Goal: Transaction & Acquisition: Purchase product/service

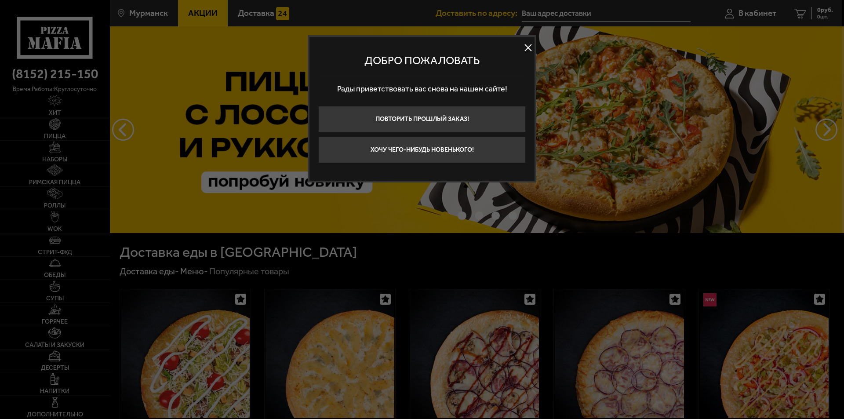
click at [528, 47] on button at bounding box center [527, 47] width 13 height 13
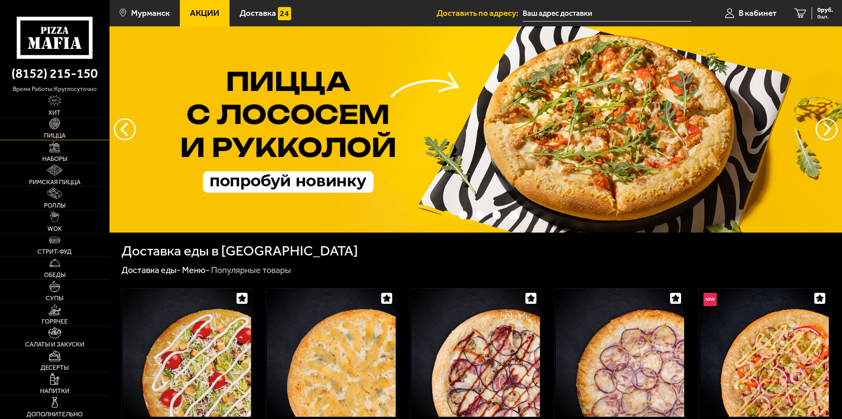
click at [59, 129] on img at bounding box center [54, 123] width 11 height 11
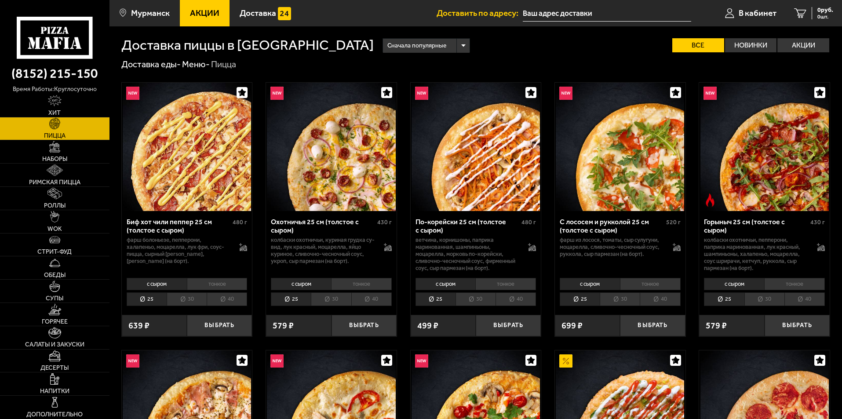
click at [340, 155] on img at bounding box center [331, 147] width 128 height 128
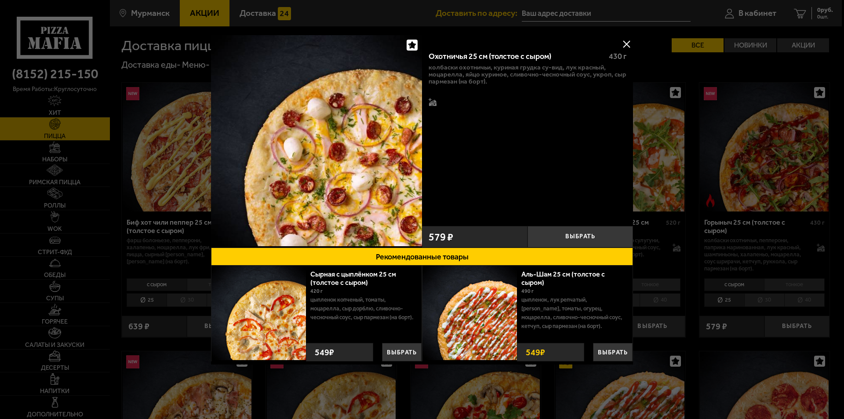
click at [623, 40] on button at bounding box center [626, 43] width 13 height 13
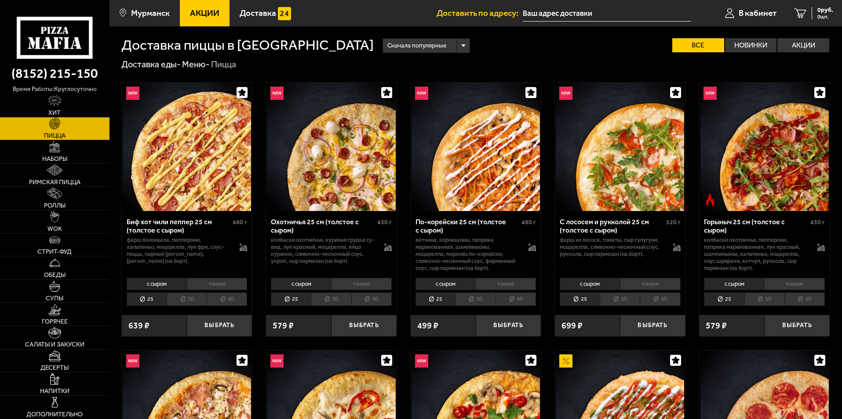
click at [367, 298] on li "40" at bounding box center [371, 299] width 40 height 14
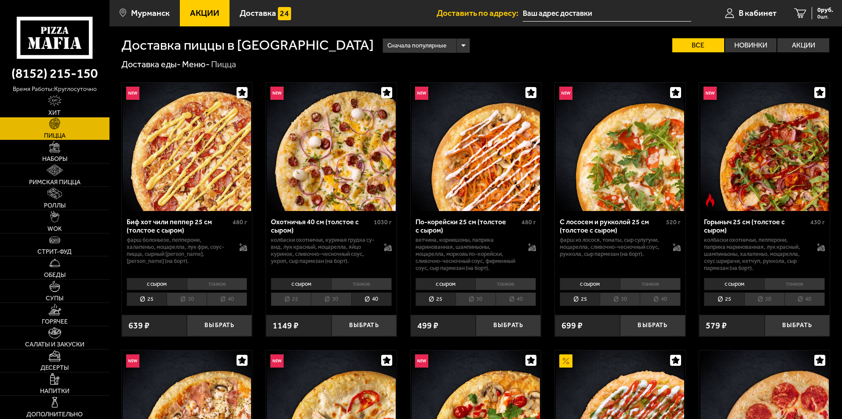
click at [225, 300] on li "40" at bounding box center [227, 299] width 40 height 14
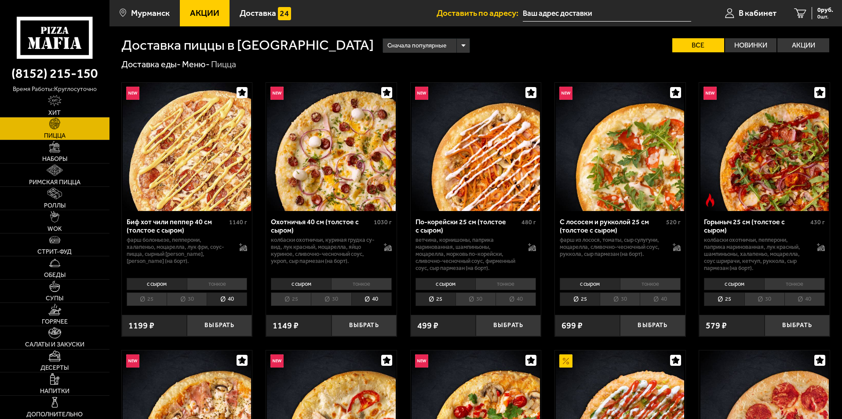
click at [531, 303] on li "40" at bounding box center [515, 299] width 40 height 14
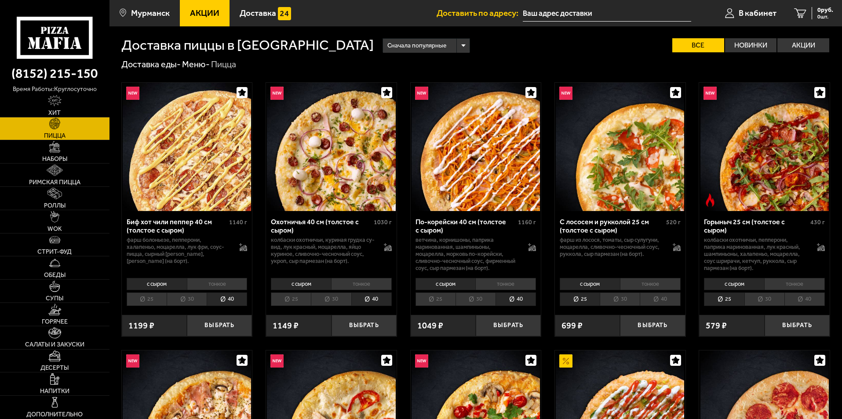
click at [797, 300] on li "40" at bounding box center [804, 299] width 40 height 14
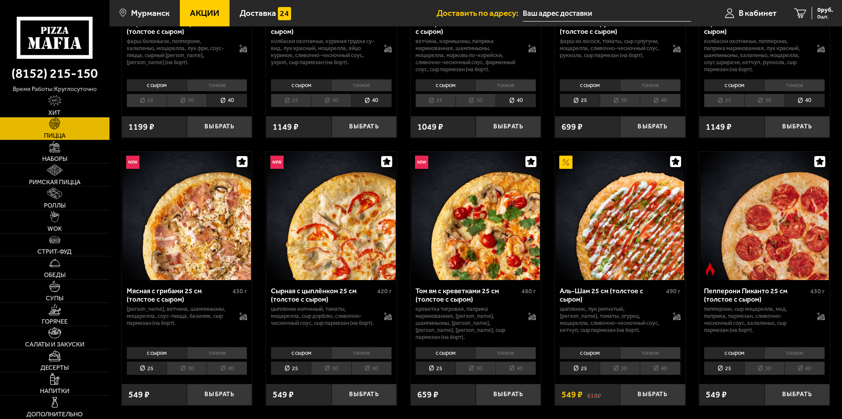
scroll to position [220, 0]
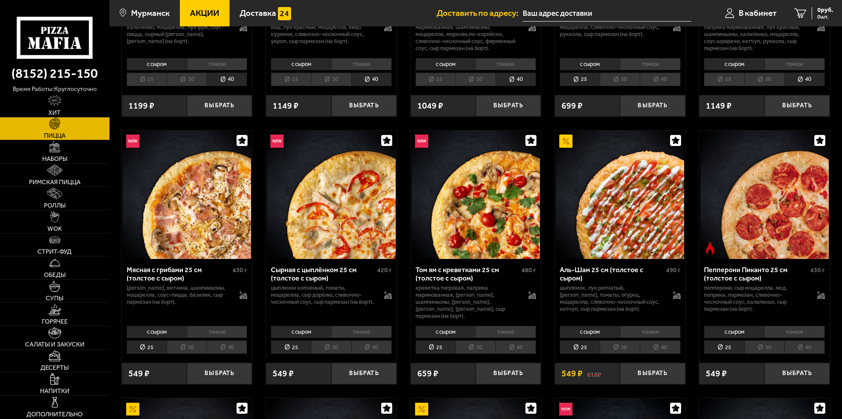
click at [222, 341] on li "40" at bounding box center [227, 347] width 40 height 14
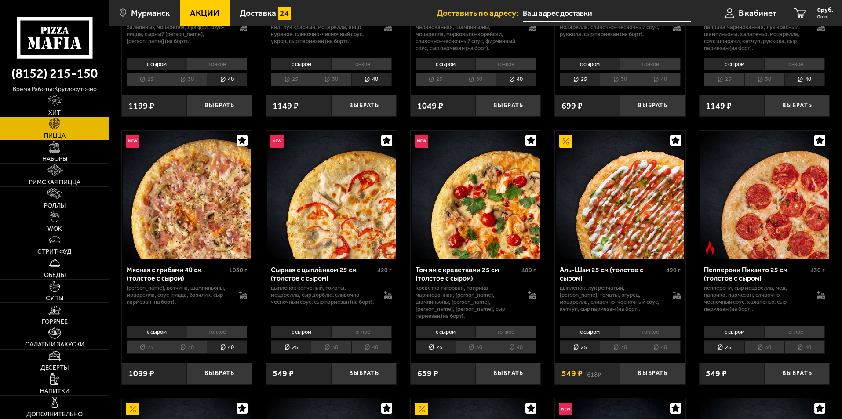
click at [372, 340] on li "40" at bounding box center [371, 347] width 40 height 14
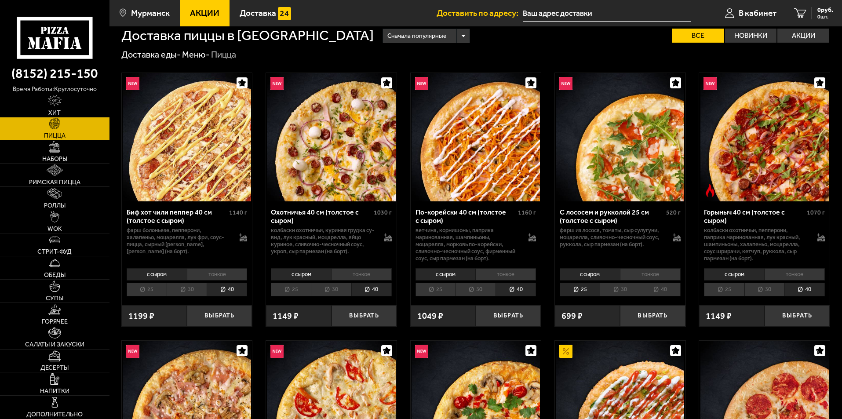
scroll to position [0, 0]
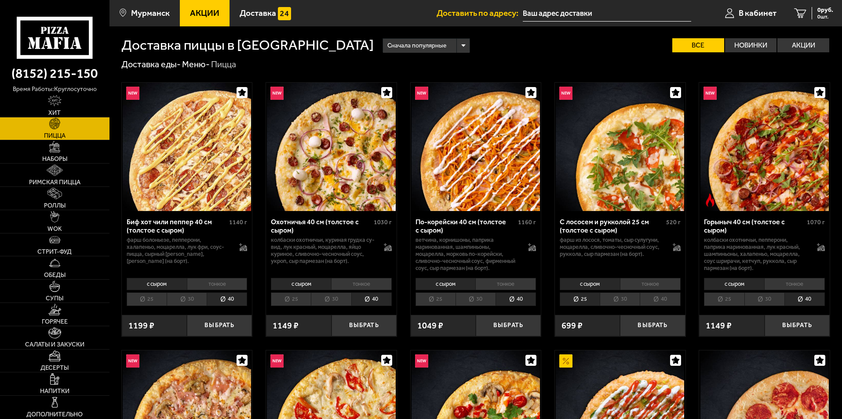
click at [659, 295] on li "40" at bounding box center [659, 299] width 40 height 14
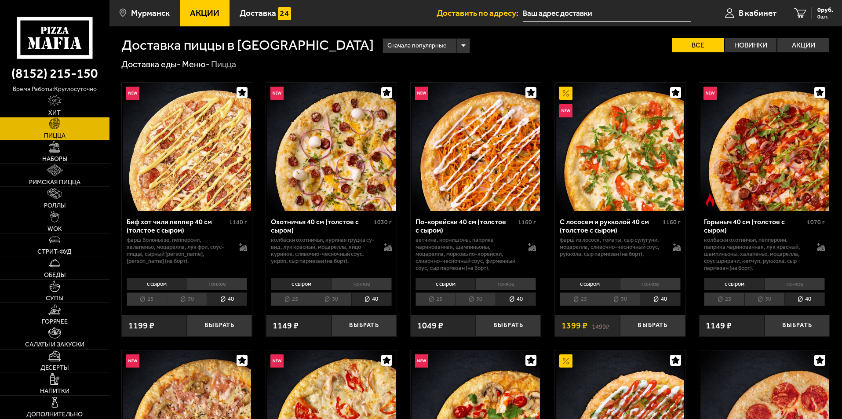
click at [634, 162] on img at bounding box center [620, 147] width 128 height 128
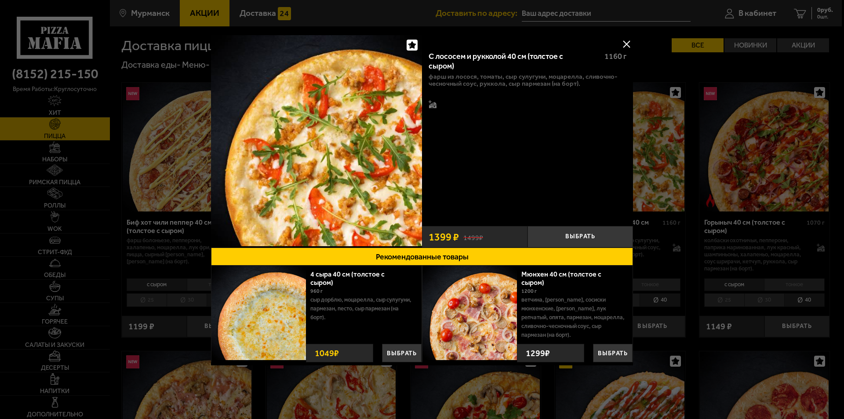
click at [627, 45] on button at bounding box center [626, 43] width 13 height 13
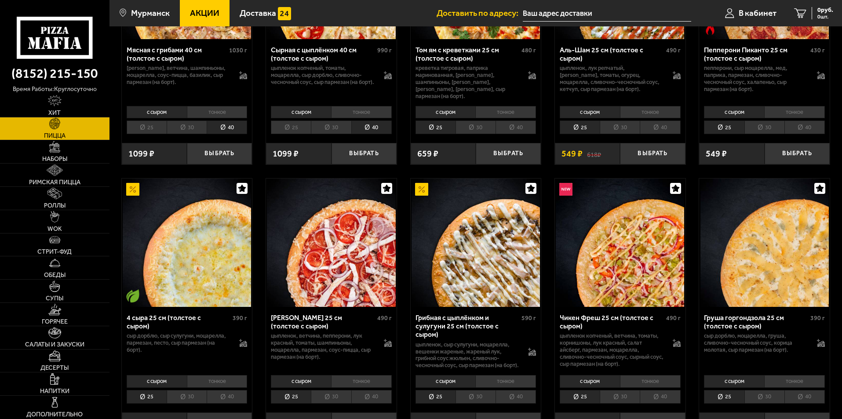
scroll to position [586, 0]
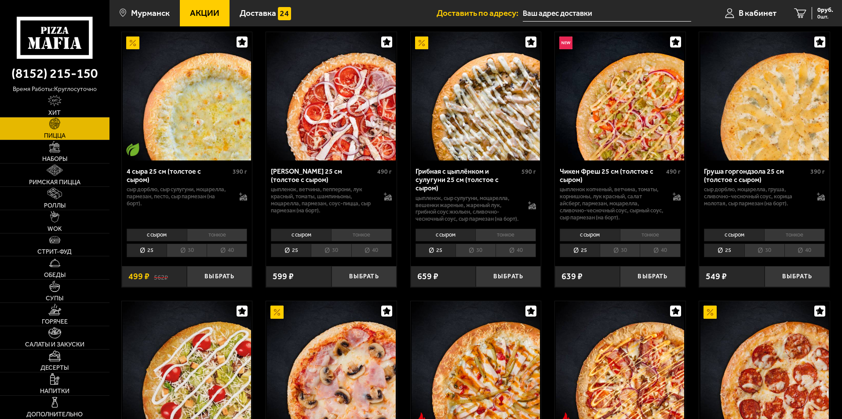
click at [512, 251] on li "40" at bounding box center [515, 250] width 40 height 14
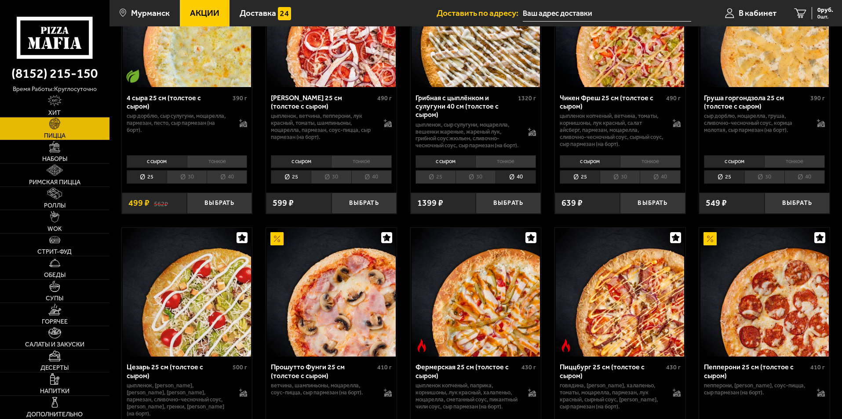
scroll to position [733, 0]
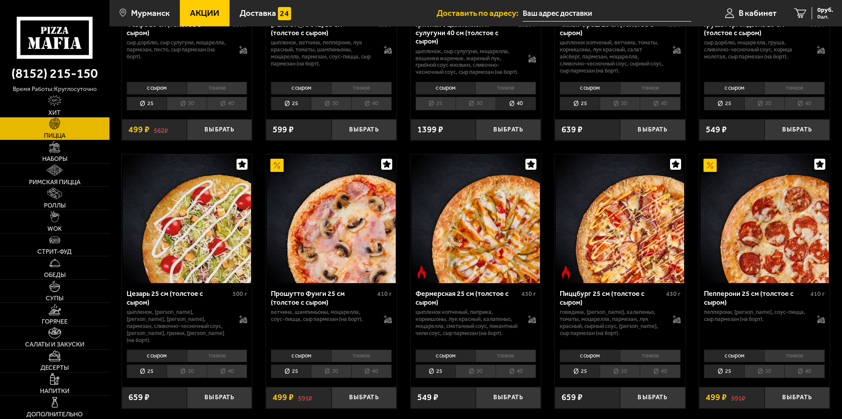
click at [485, 375] on li "30" at bounding box center [475, 371] width 40 height 14
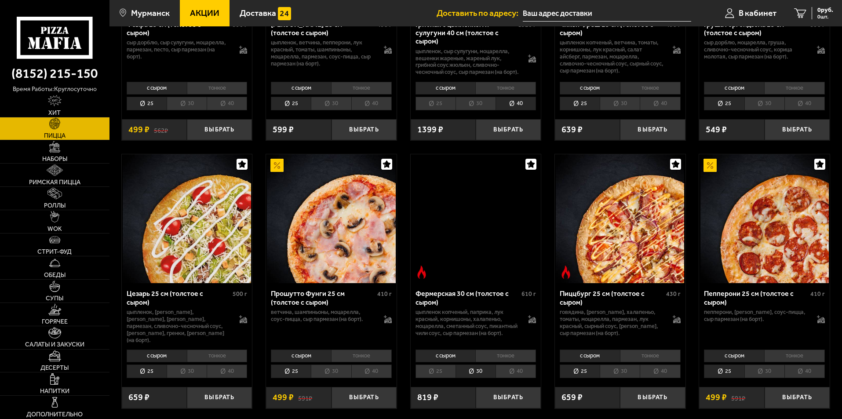
click at [512, 375] on li "40" at bounding box center [515, 371] width 40 height 14
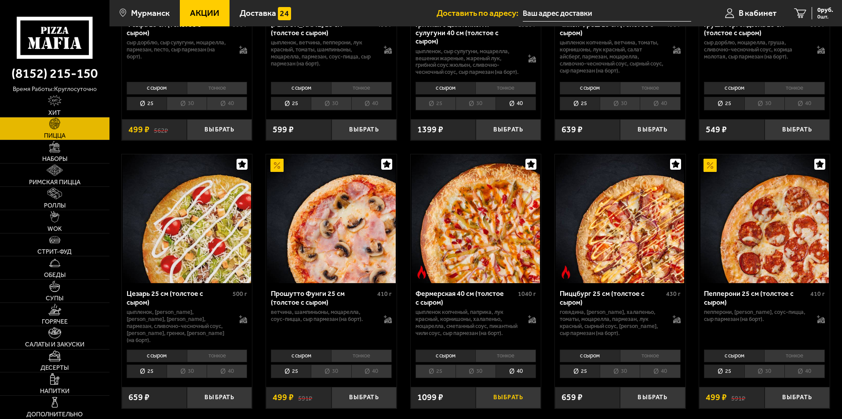
click at [509, 397] on button "Выбрать" at bounding box center [508, 398] width 65 height 22
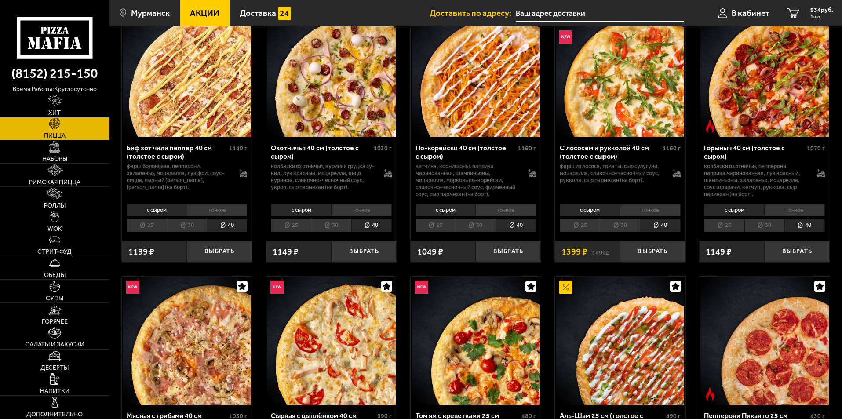
scroll to position [73, 0]
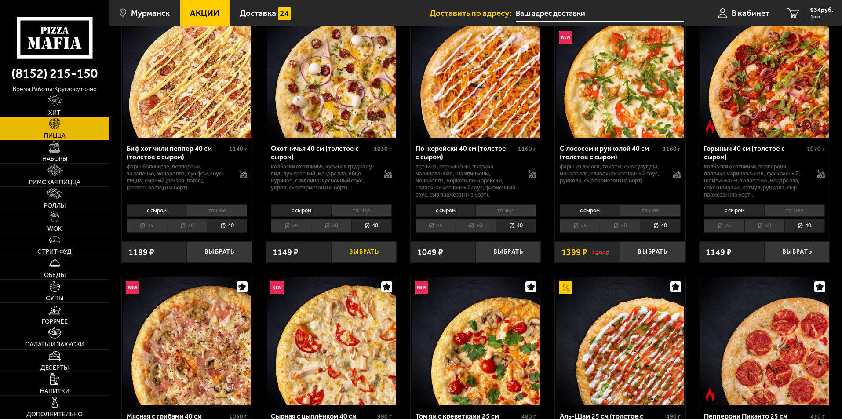
click at [374, 252] on button "Выбрать" at bounding box center [363, 252] width 65 height 22
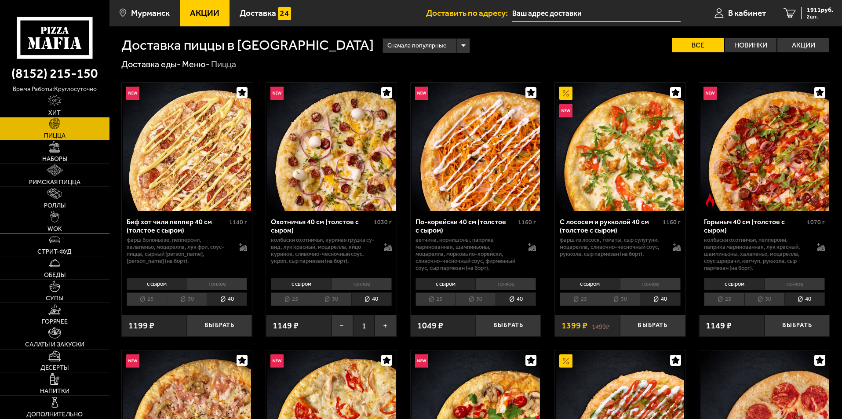
click at [54, 222] on img at bounding box center [54, 216] width 9 height 11
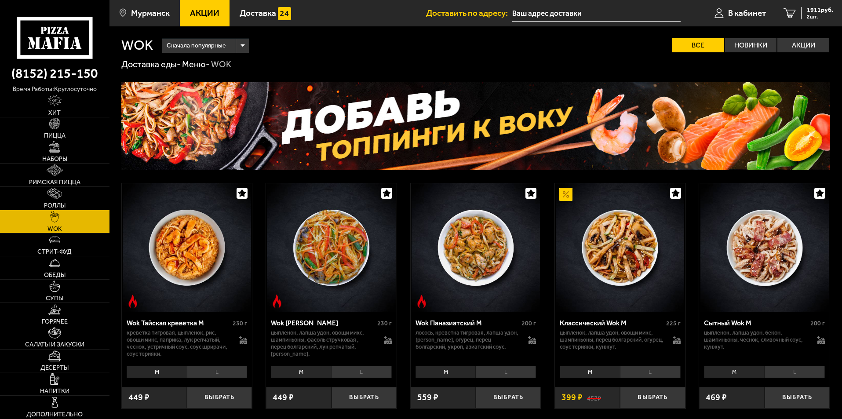
click at [211, 15] on span "Акции" at bounding box center [204, 13] width 29 height 8
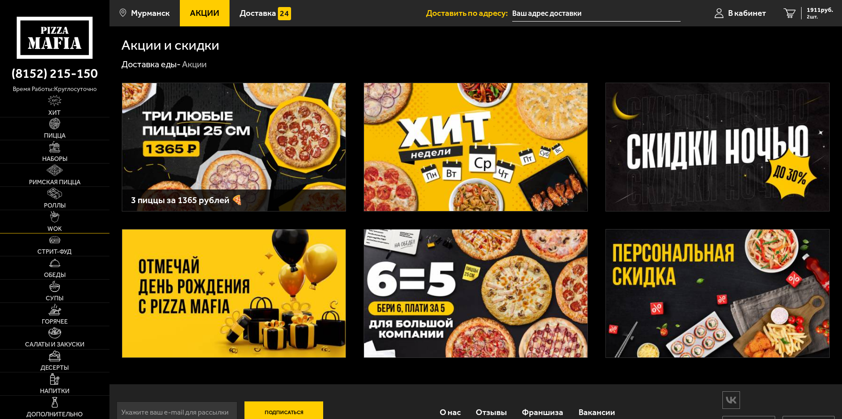
click at [57, 212] on img at bounding box center [54, 216] width 9 height 11
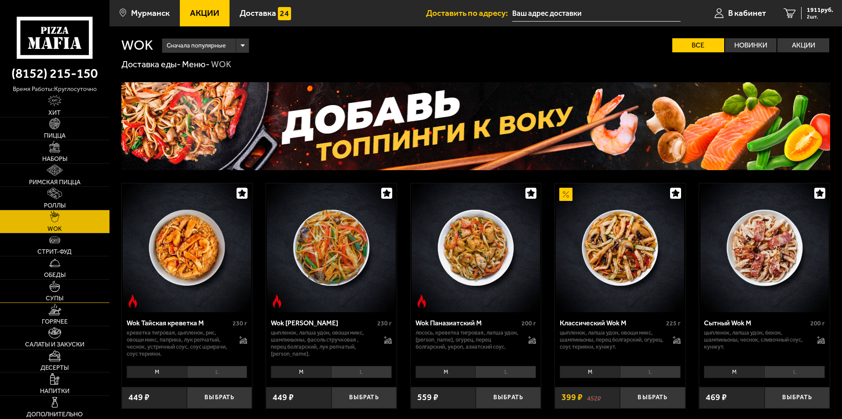
click at [58, 289] on img at bounding box center [54, 285] width 11 height 11
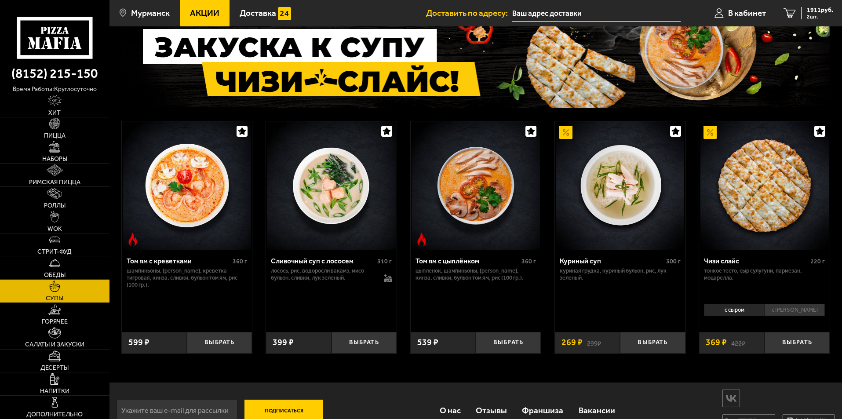
scroll to position [83, 0]
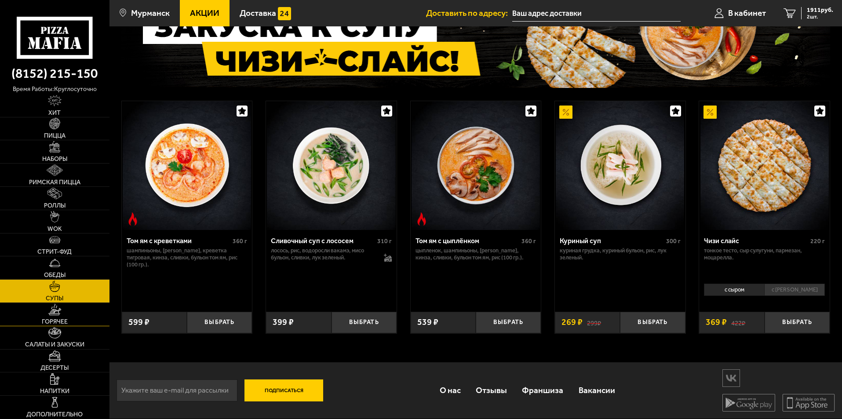
click at [61, 315] on img at bounding box center [54, 309] width 13 height 11
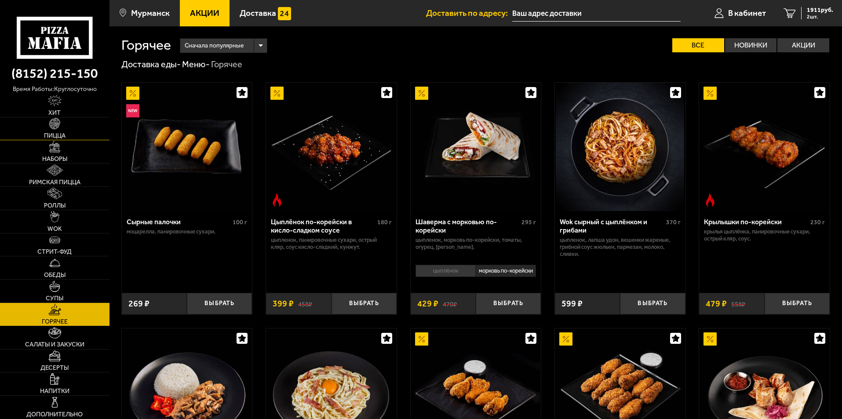
click at [55, 131] on link "Пицца" at bounding box center [54, 128] width 109 height 23
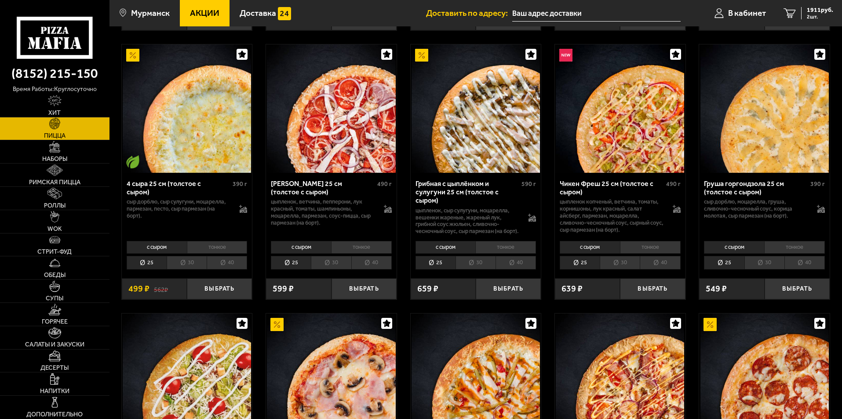
scroll to position [586, 0]
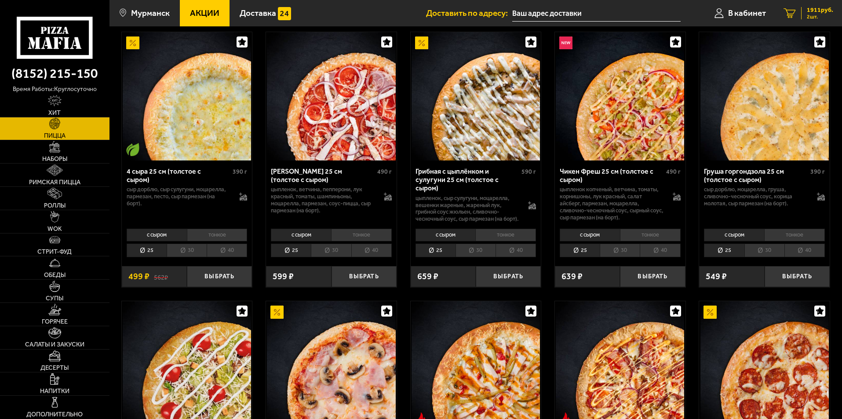
click at [812, 14] on span "2 шт." at bounding box center [819, 16] width 26 height 5
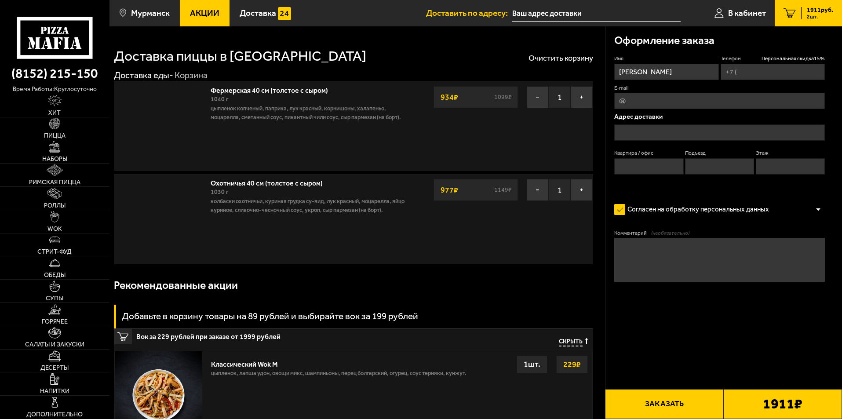
type input "[PHONE_NUMBER]"
type input "[STREET_ADDRESS][PERSON_NAME]"
type input "42"
type input "3"
type input "4"
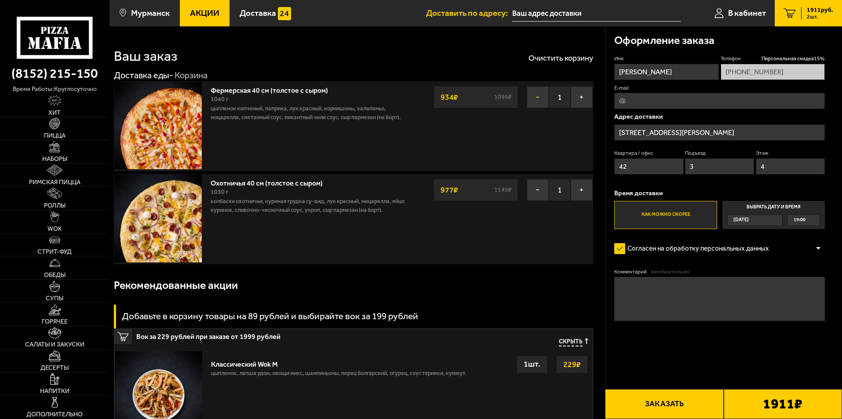
click at [539, 98] on button "−" at bounding box center [537, 97] width 22 height 22
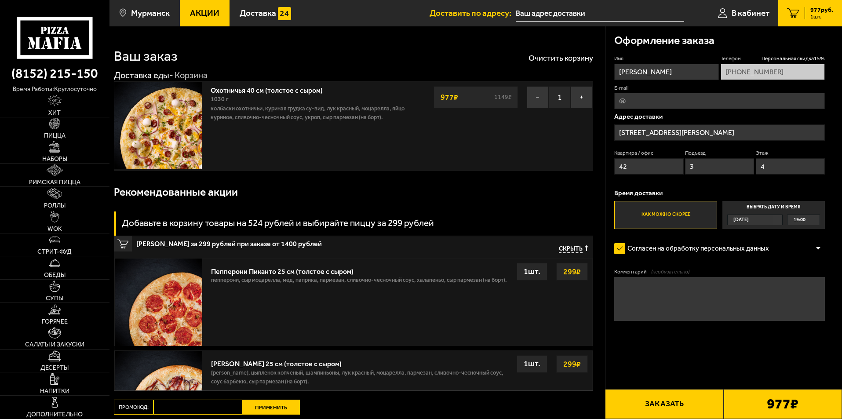
click at [58, 133] on span "Пицца" at bounding box center [55, 136] width 22 height 6
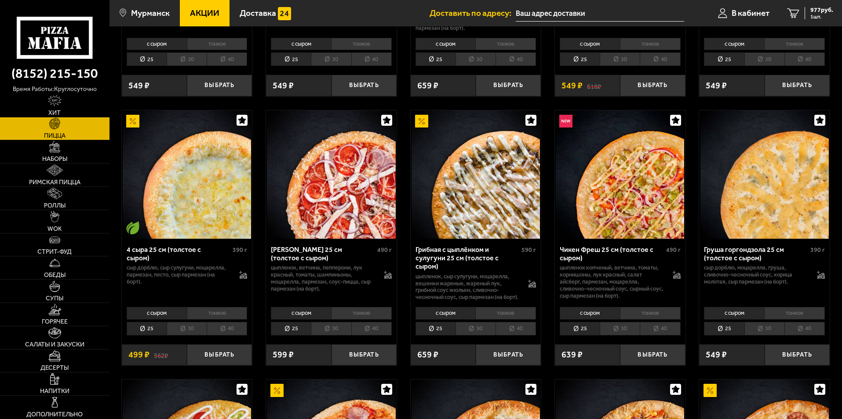
scroll to position [513, 0]
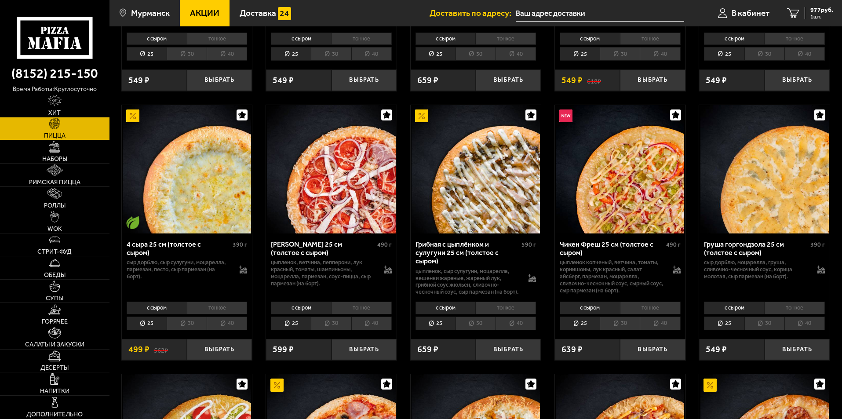
click at [511, 323] on li "40" at bounding box center [515, 323] width 40 height 14
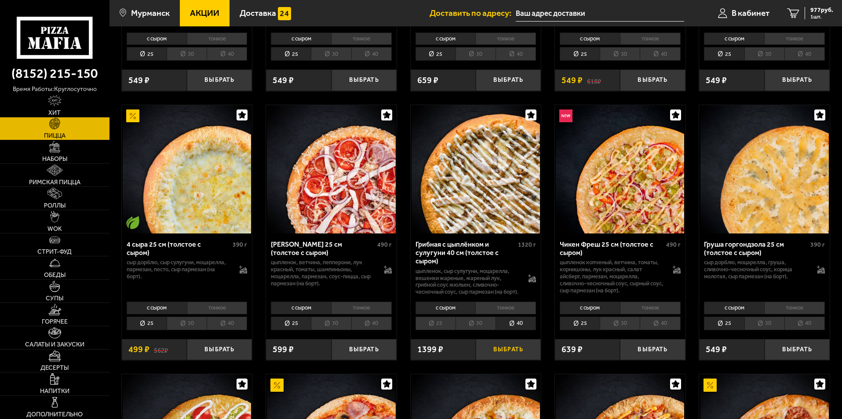
click at [502, 349] on button "Выбрать" at bounding box center [508, 350] width 65 height 22
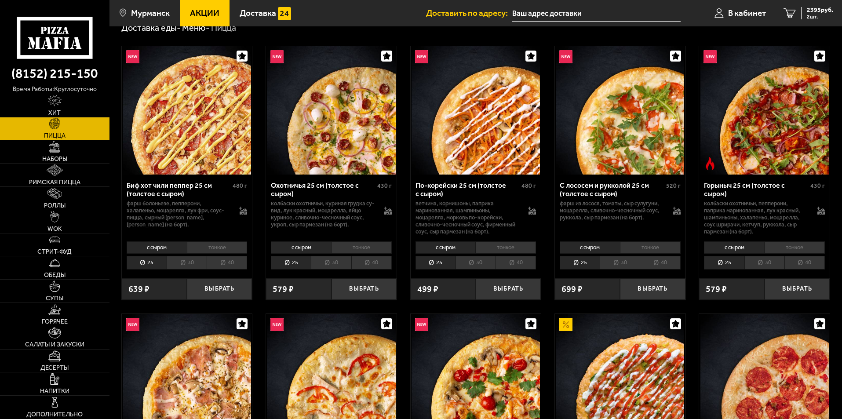
scroll to position [0, 0]
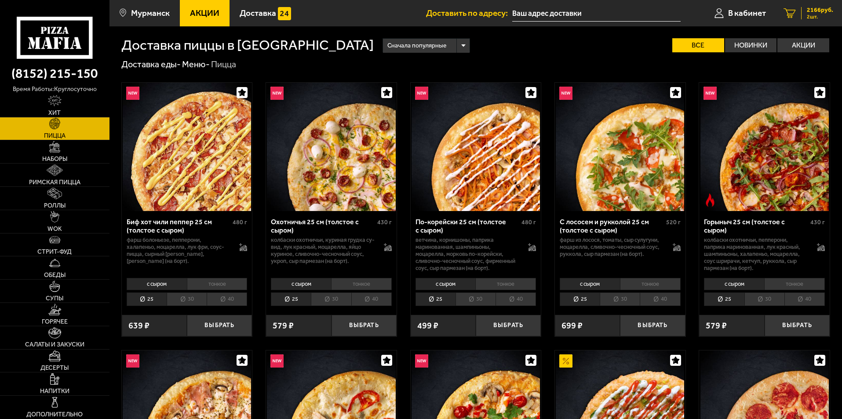
click at [817, 10] on span "2166 руб." at bounding box center [819, 10] width 26 height 6
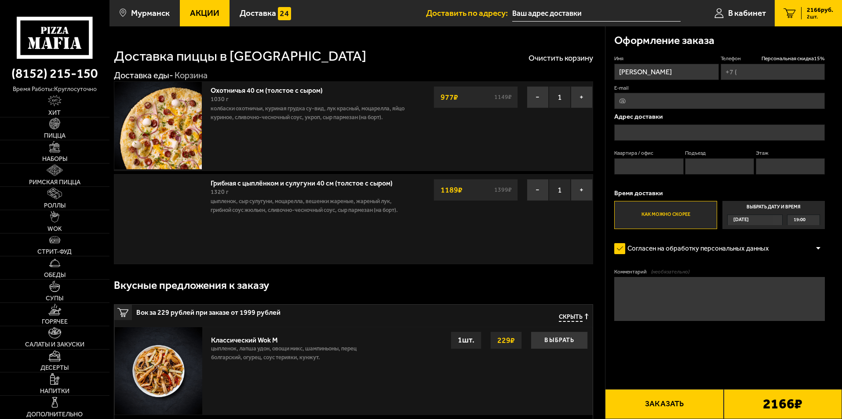
type input "[PHONE_NUMBER]"
type input "[STREET_ADDRESS][PERSON_NAME]"
type input "42"
type input "3"
type input "4"
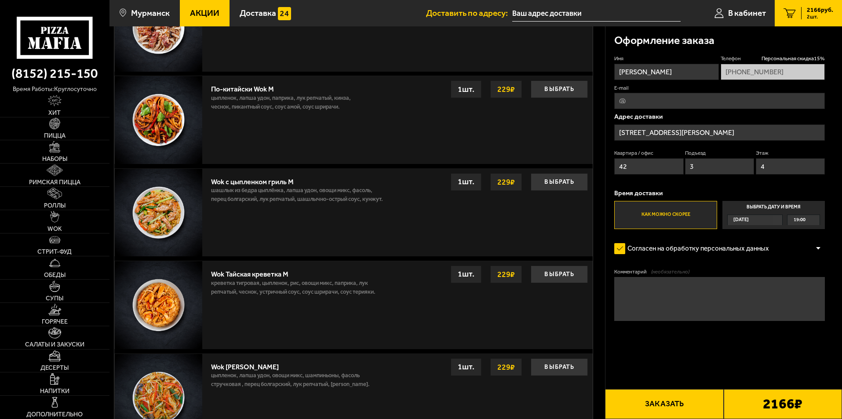
scroll to position [513, 0]
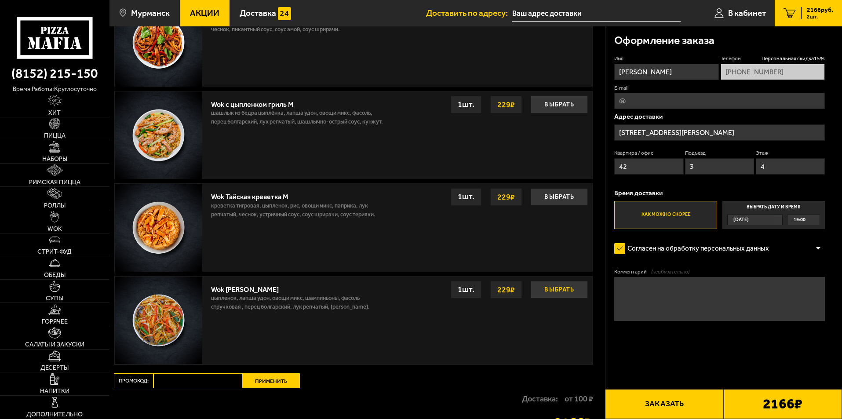
click at [555, 291] on button "Выбрать" at bounding box center [558, 290] width 57 height 18
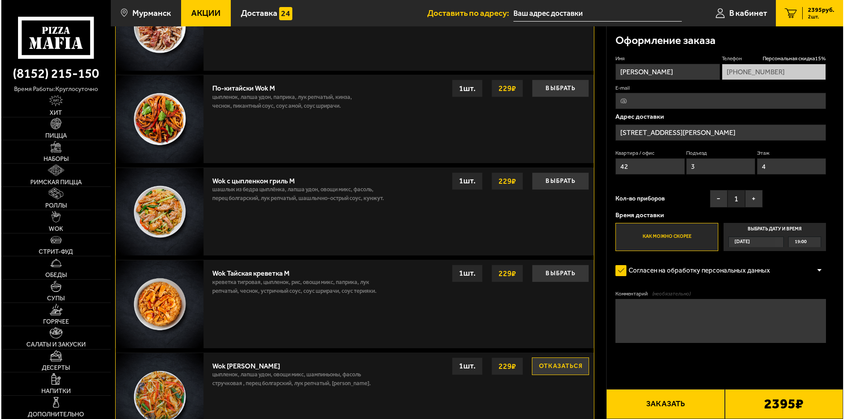
scroll to position [366, 0]
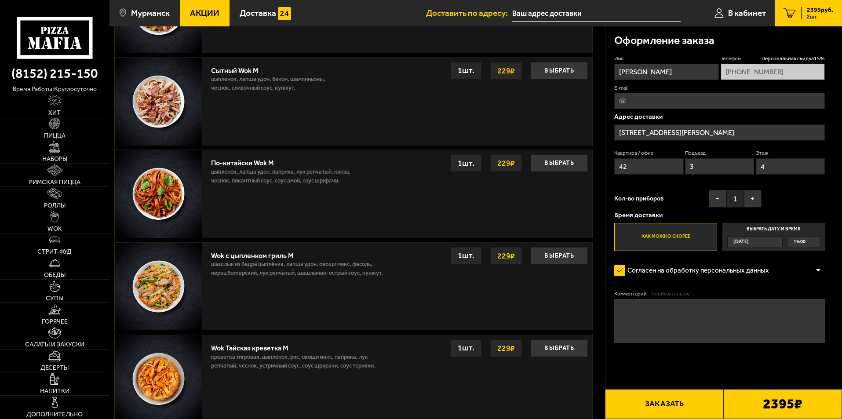
click at [679, 400] on button "Заказать" at bounding box center [664, 404] width 118 height 30
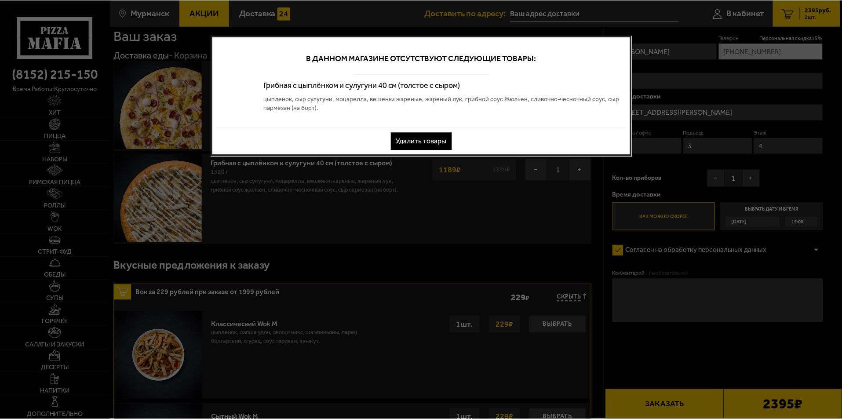
scroll to position [0, 0]
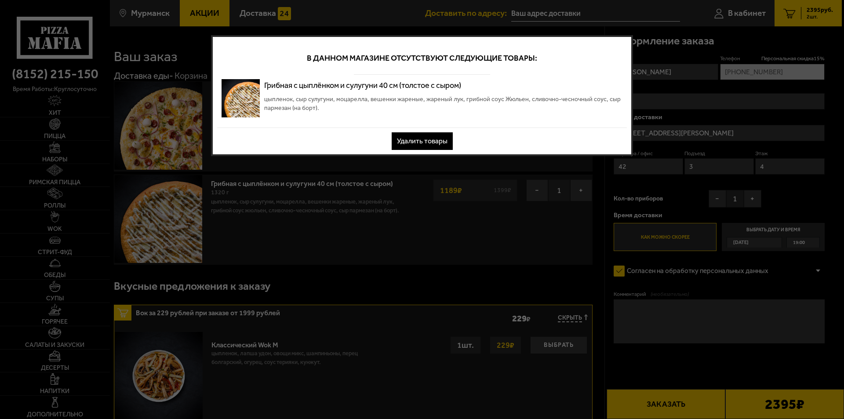
click at [433, 142] on button "Удалить товары" at bounding box center [422, 141] width 61 height 18
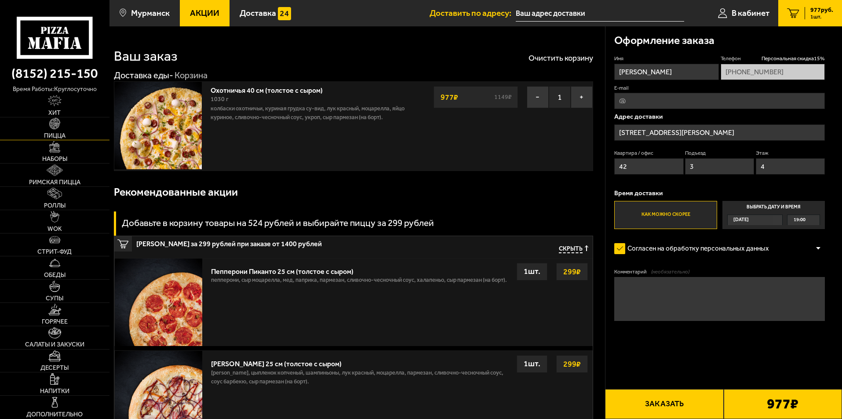
click at [45, 127] on link "Пицца" at bounding box center [54, 128] width 109 height 23
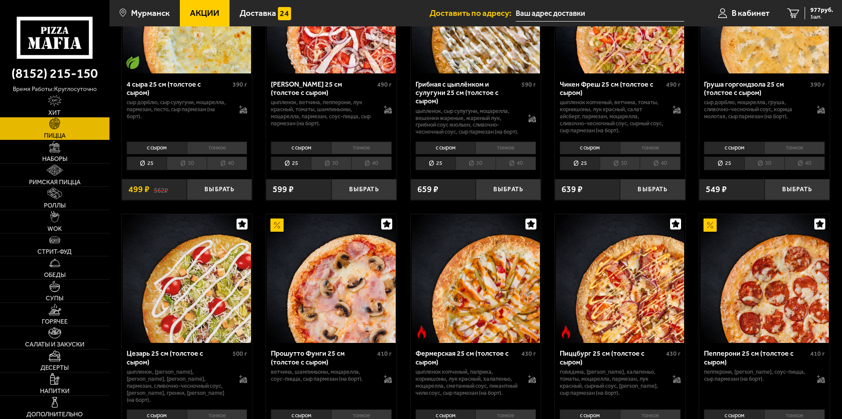
scroll to position [806, 0]
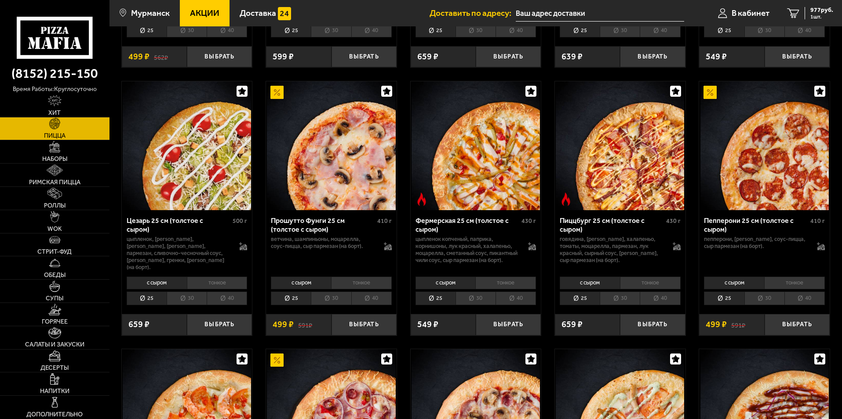
click at [485, 301] on li "30" at bounding box center [475, 298] width 40 height 14
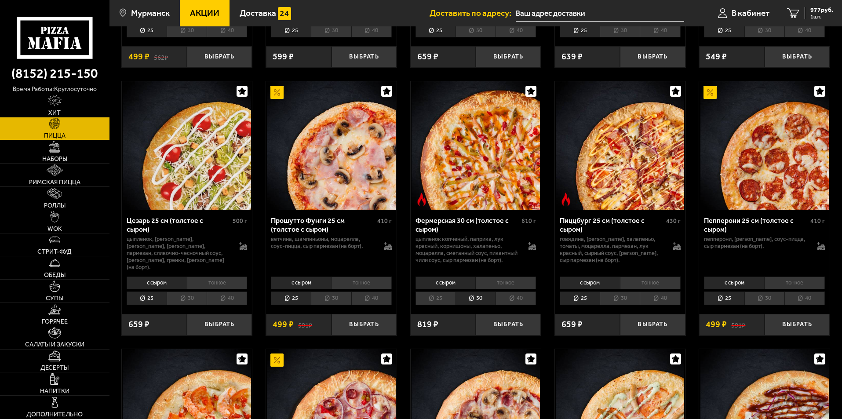
click at [510, 302] on li "40" at bounding box center [515, 298] width 40 height 14
click at [513, 329] on button "Выбрать" at bounding box center [508, 325] width 65 height 22
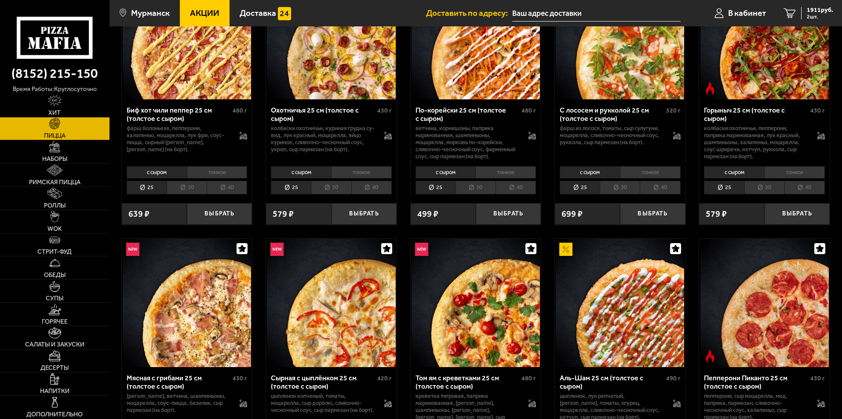
scroll to position [0, 0]
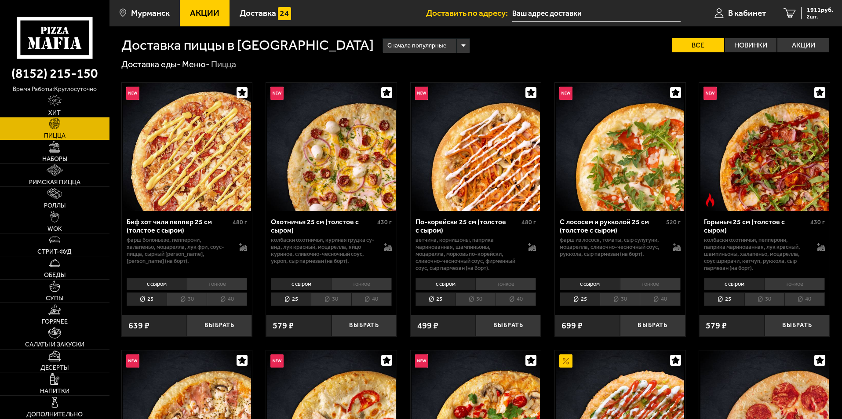
click at [371, 298] on li "40" at bounding box center [371, 299] width 40 height 14
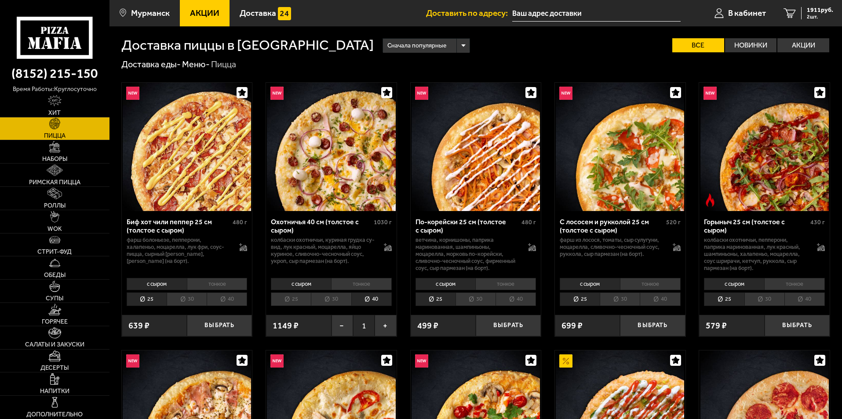
click at [651, 298] on li "40" at bounding box center [659, 299] width 40 height 14
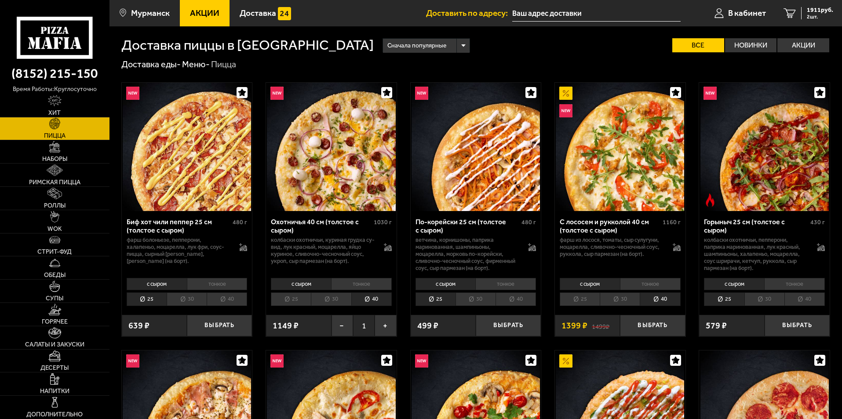
click at [802, 298] on li "40" at bounding box center [804, 299] width 40 height 14
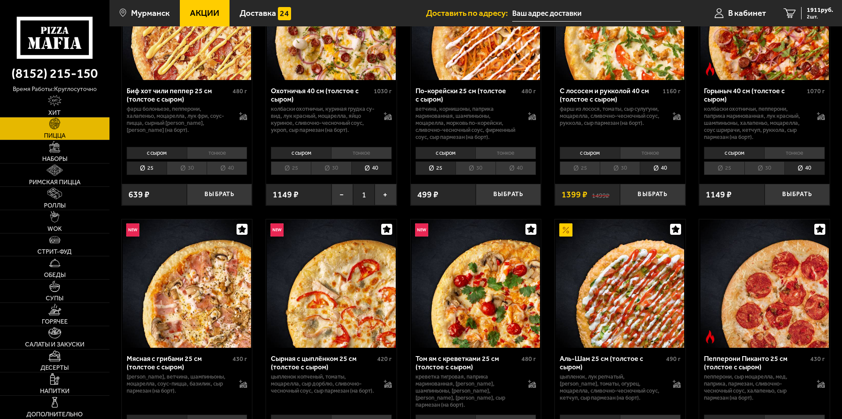
scroll to position [220, 0]
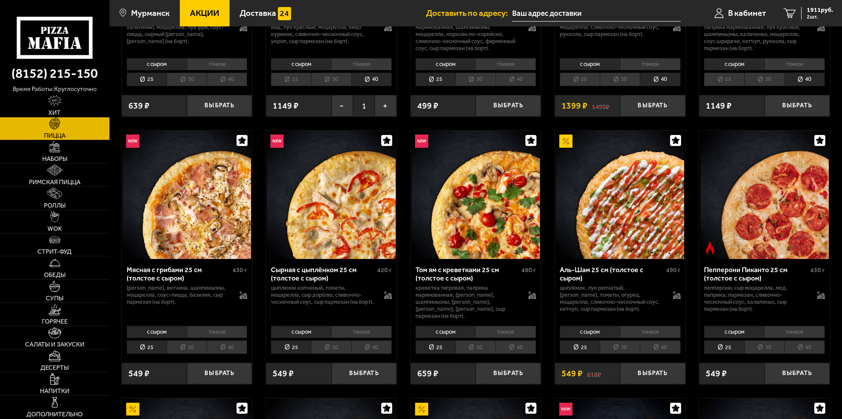
click at [177, 340] on li "30" at bounding box center [187, 347] width 40 height 14
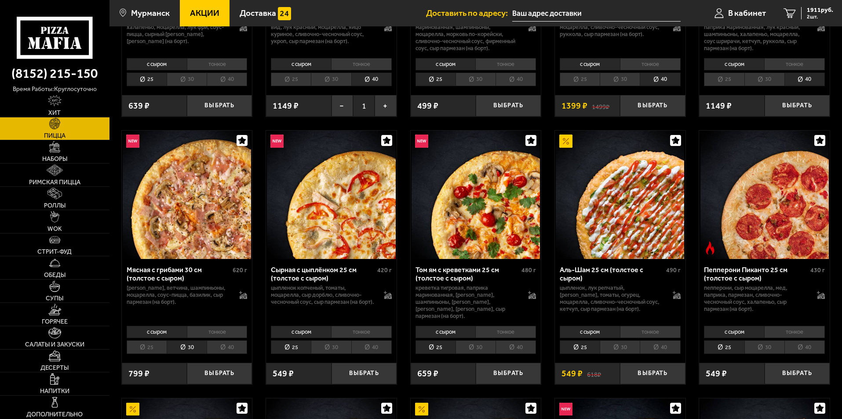
click at [229, 340] on li "40" at bounding box center [227, 347] width 40 height 14
click at [191, 343] on li "30" at bounding box center [187, 347] width 40 height 14
click at [218, 341] on li "40" at bounding box center [227, 347] width 40 height 14
click at [182, 341] on div "Мясная с грибами 40 см (толстое с сыром) 1030 г бекон, ветчина, шампиньоны, моц…" at bounding box center [187, 321] width 131 height 125
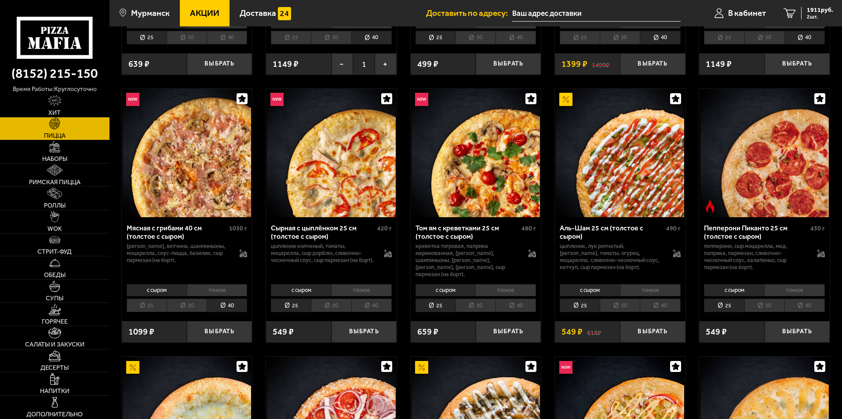
scroll to position [293, 0]
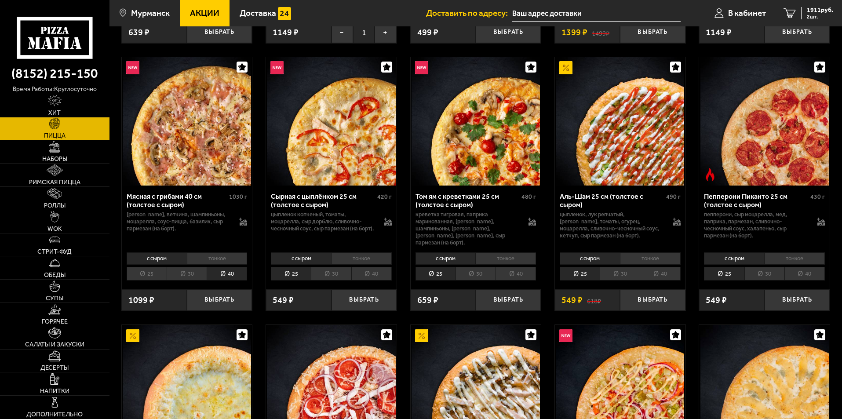
click at [189, 271] on li "30" at bounding box center [187, 274] width 40 height 14
click at [213, 269] on li "40" at bounding box center [227, 274] width 40 height 14
click at [192, 267] on li "30" at bounding box center [187, 274] width 40 height 14
click at [360, 267] on li "40" at bounding box center [371, 274] width 40 height 14
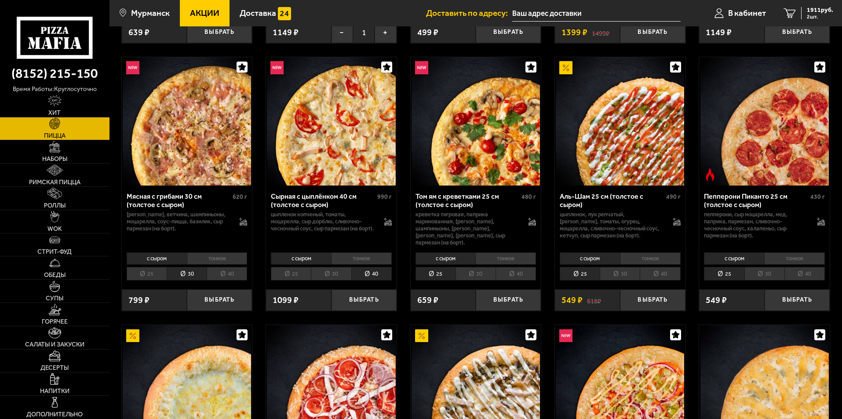
click at [222, 272] on li "40" at bounding box center [227, 274] width 40 height 14
click at [352, 292] on button "Выбрать" at bounding box center [363, 300] width 65 height 22
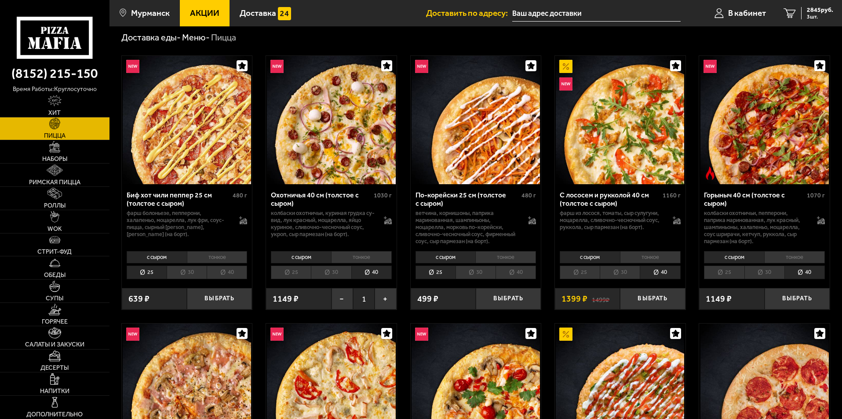
scroll to position [0, 0]
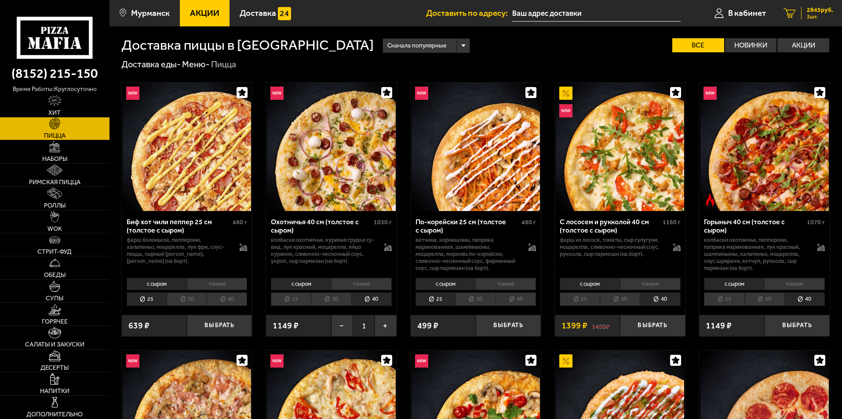
click at [818, 12] on span "2845 руб." at bounding box center [819, 10] width 26 height 6
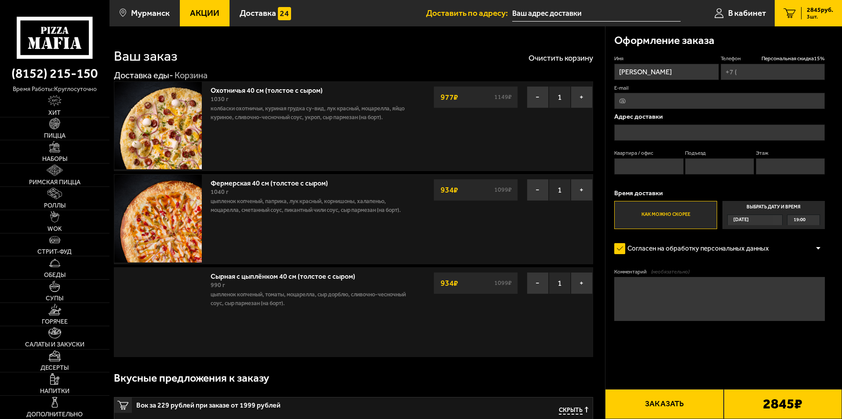
type input "[PHONE_NUMBER]"
type input "[STREET_ADDRESS][PERSON_NAME]"
type input "42"
type input "3"
type input "4"
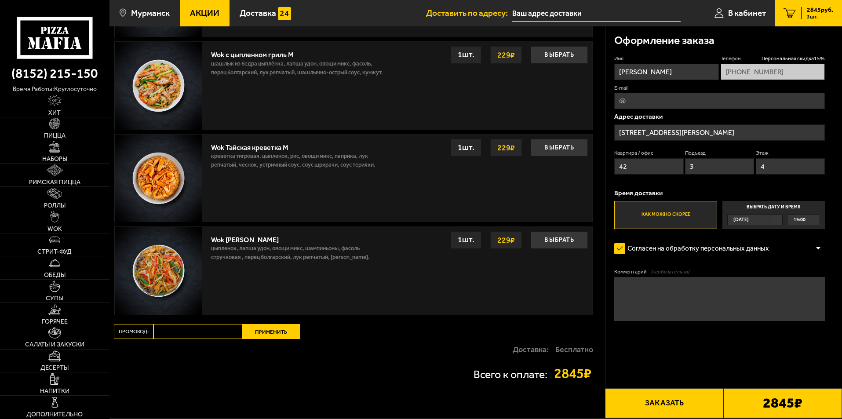
scroll to position [659, 0]
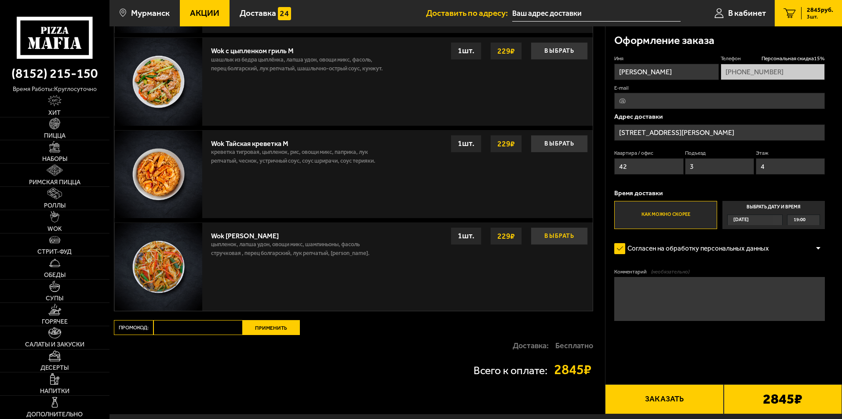
click at [561, 233] on button "Выбрать" at bounding box center [558, 236] width 57 height 18
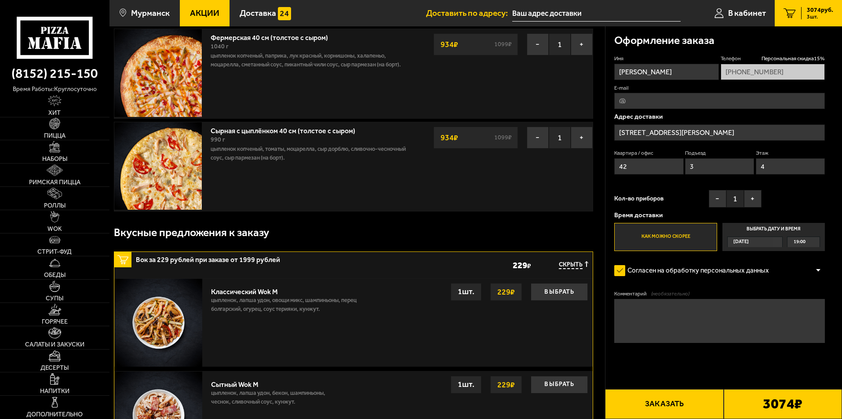
scroll to position [0, 0]
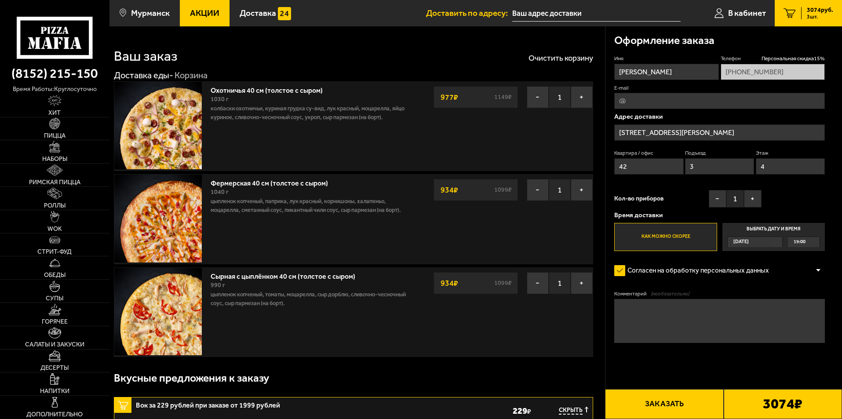
click at [682, 405] on button "Заказать" at bounding box center [664, 404] width 118 height 30
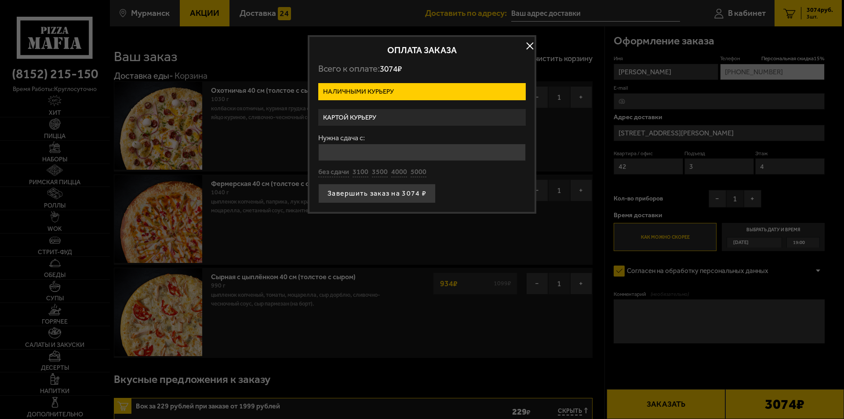
click at [375, 116] on label "Картой курьеру" at bounding box center [421, 117] width 207 height 17
click at [0, 0] on input "Картой курьеру" at bounding box center [0, 0] width 0 height 0
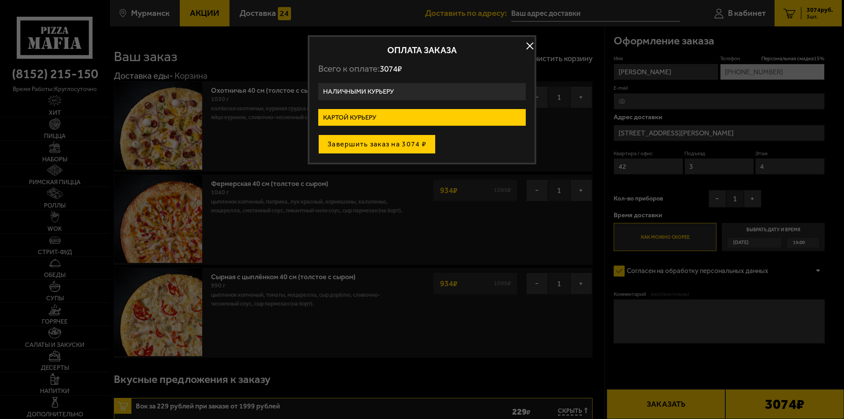
click at [394, 145] on button "Завершить заказ на 3074 ₽" at bounding box center [376, 143] width 117 height 19
